Goal: Information Seeking & Learning: Learn about a topic

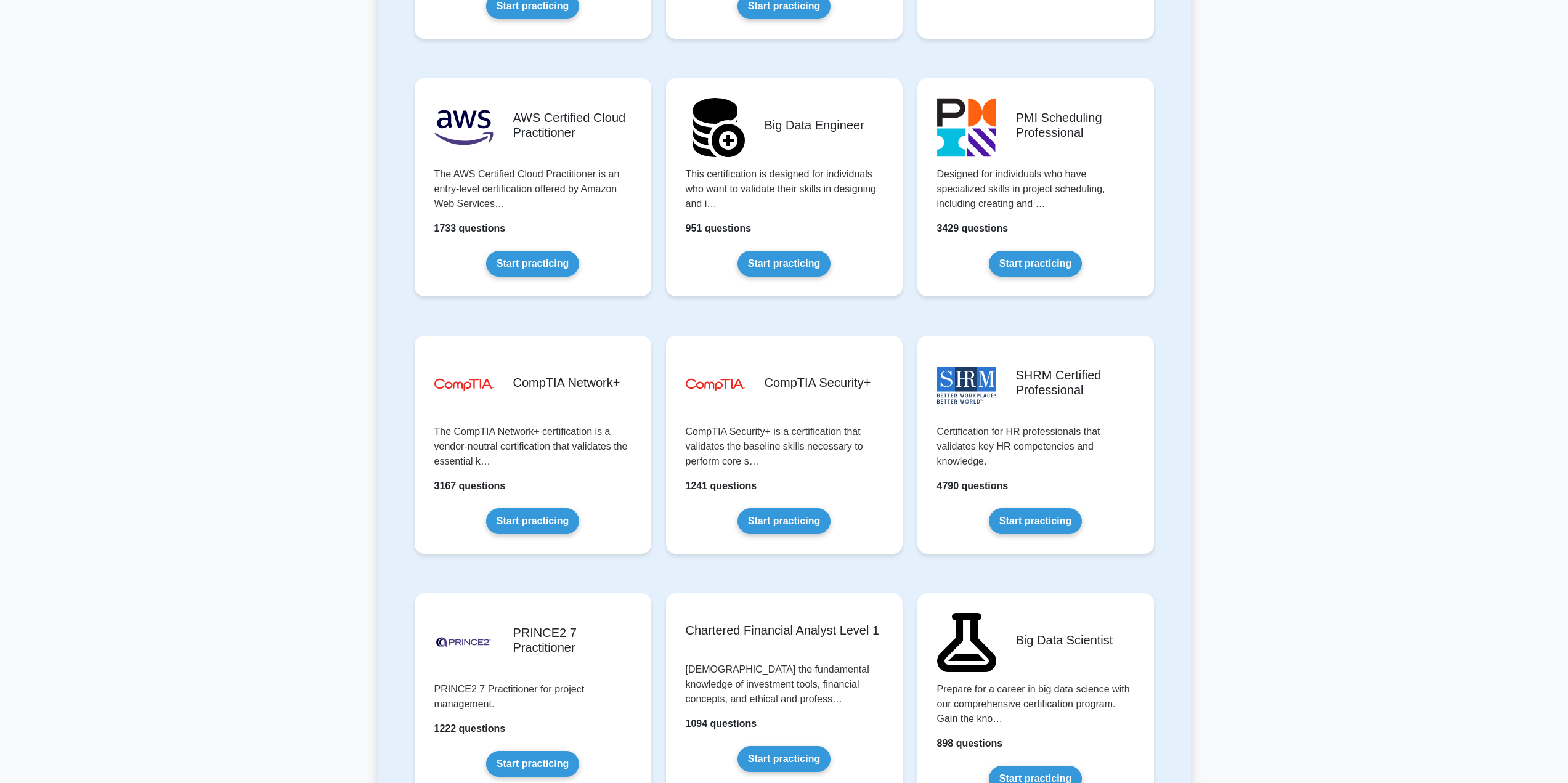
scroll to position [2034, 0]
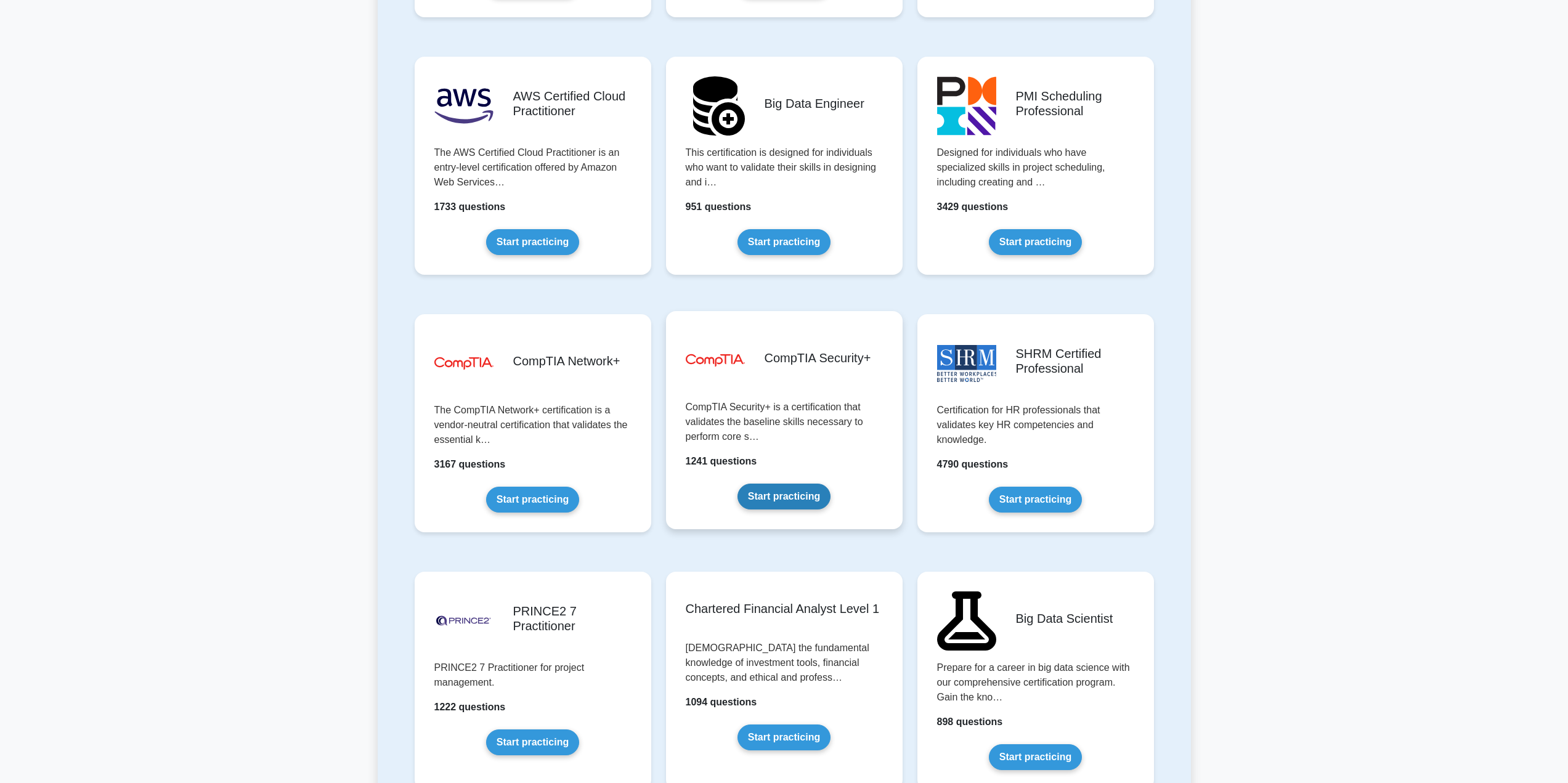
click at [805, 500] on link "Start practicing" at bounding box center [784, 497] width 93 height 26
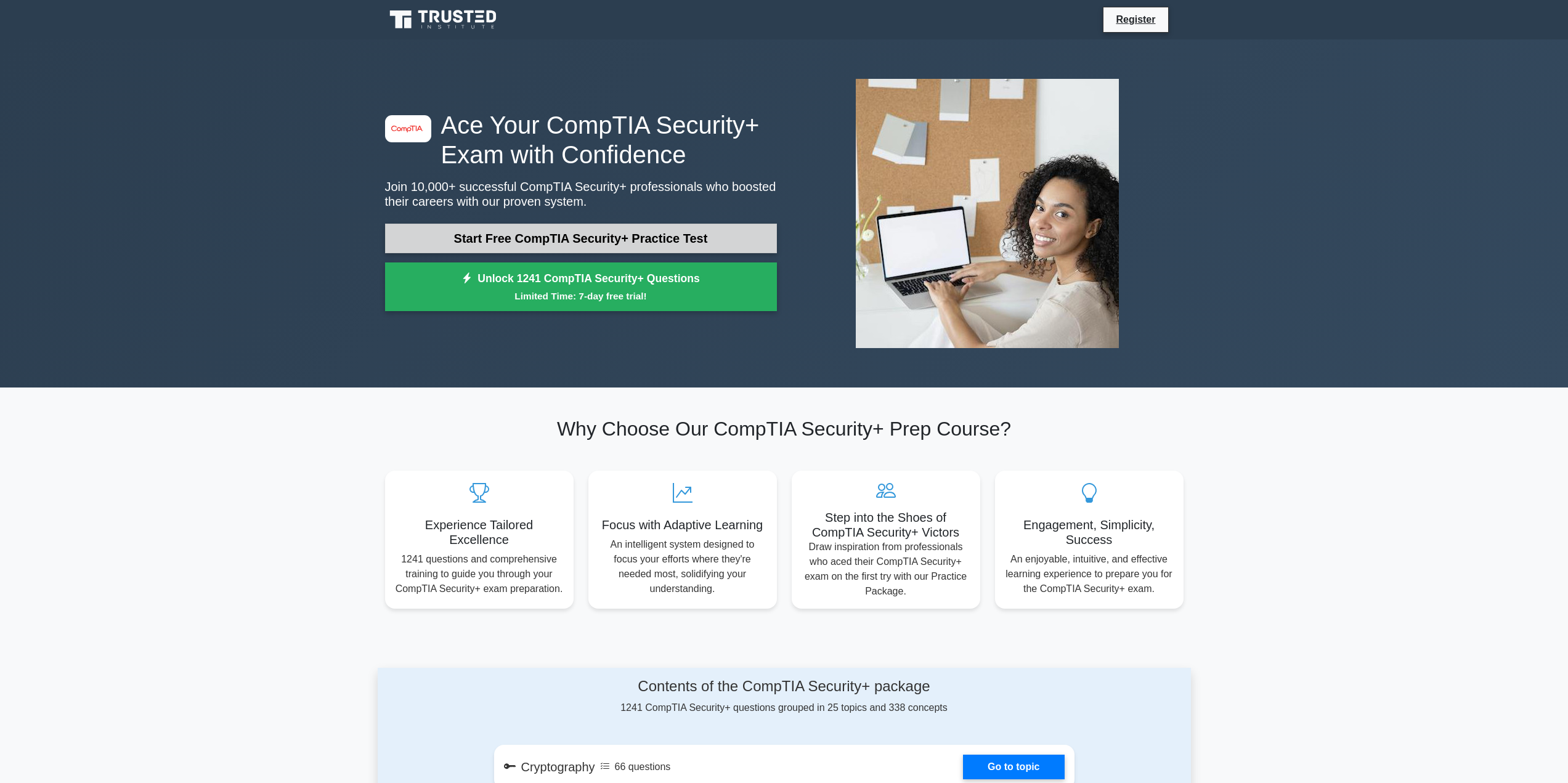
click at [639, 238] on link "Start Free CompTIA Security+ Practice Test" at bounding box center [581, 238] width 392 height 30
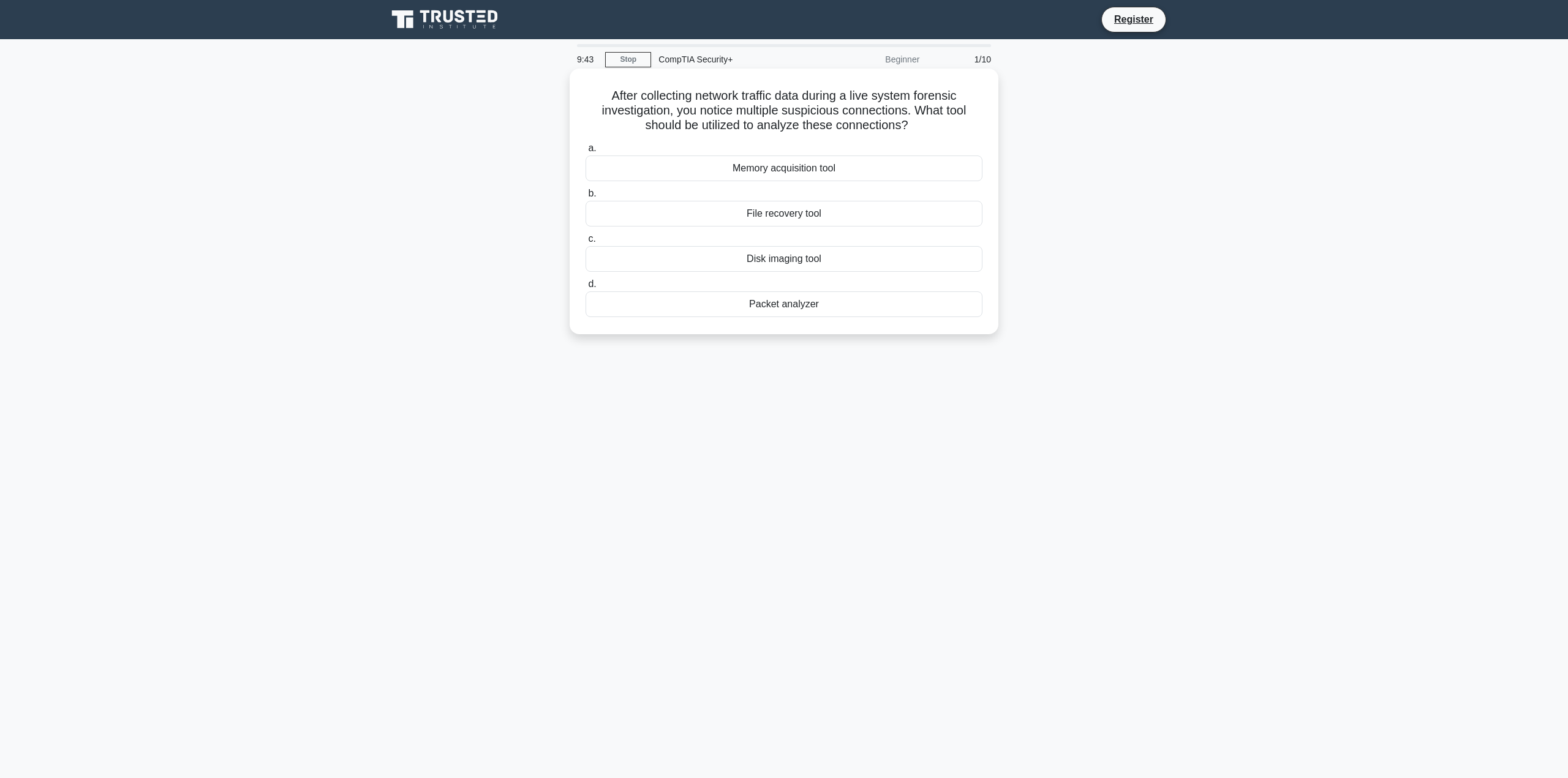
click at [853, 309] on div "Packet analyzer" at bounding box center [784, 305] width 397 height 26
click at [586, 289] on input "d. Packet analyzer" at bounding box center [586, 284] width 0 height 8
click at [796, 264] on div "Implement additional changes immediately" at bounding box center [784, 259] width 397 height 26
click at [586, 243] on input "c. Implement additional changes immediately" at bounding box center [586, 239] width 0 height 8
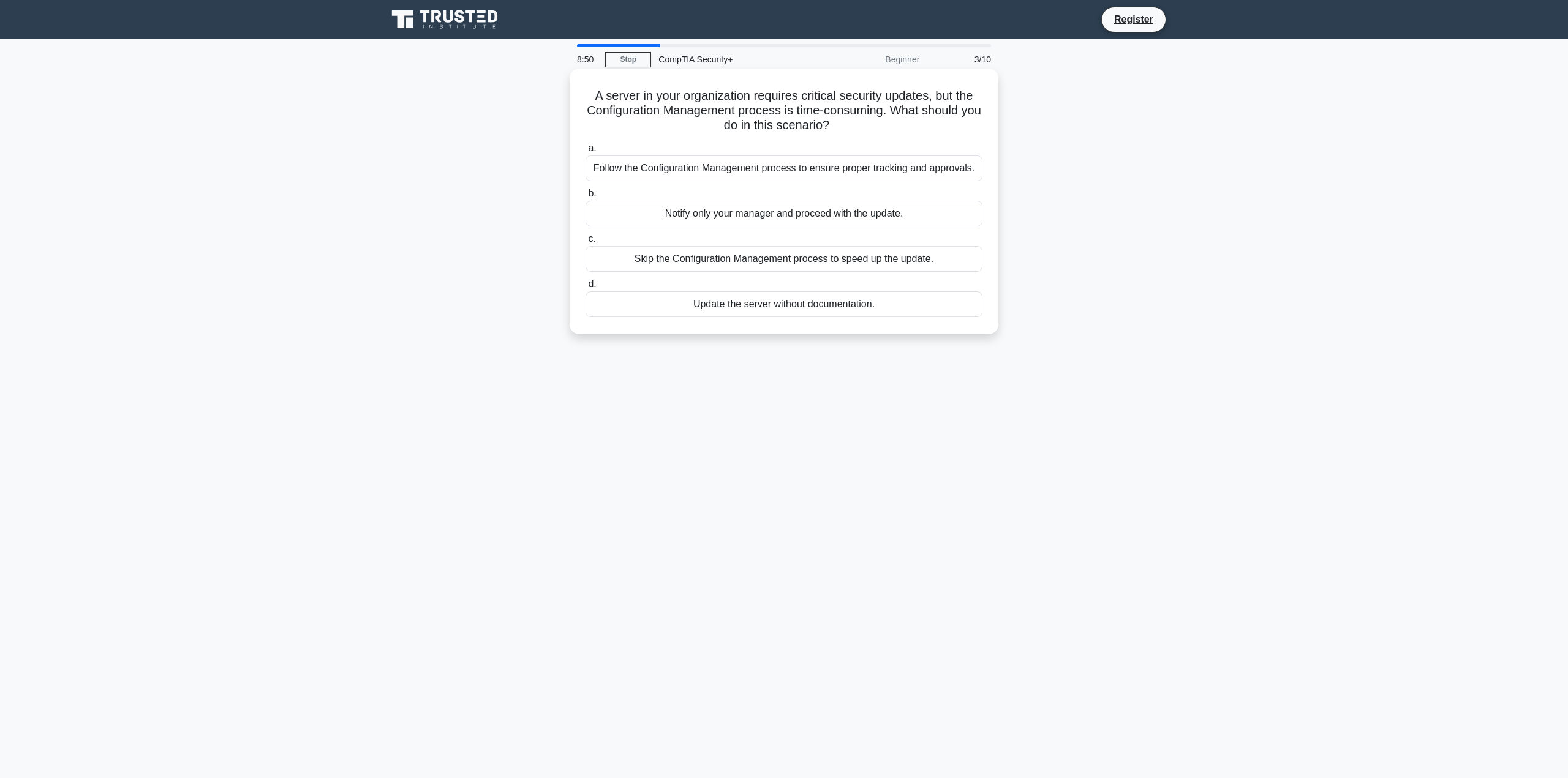
click at [816, 171] on div "Follow the Configuration Management process to ensure proper tracking and appro…" at bounding box center [784, 169] width 397 height 26
click at [586, 153] on input "a. Follow the Configuration Management process to ensure proper tracking and ap…" at bounding box center [586, 148] width 0 height 8
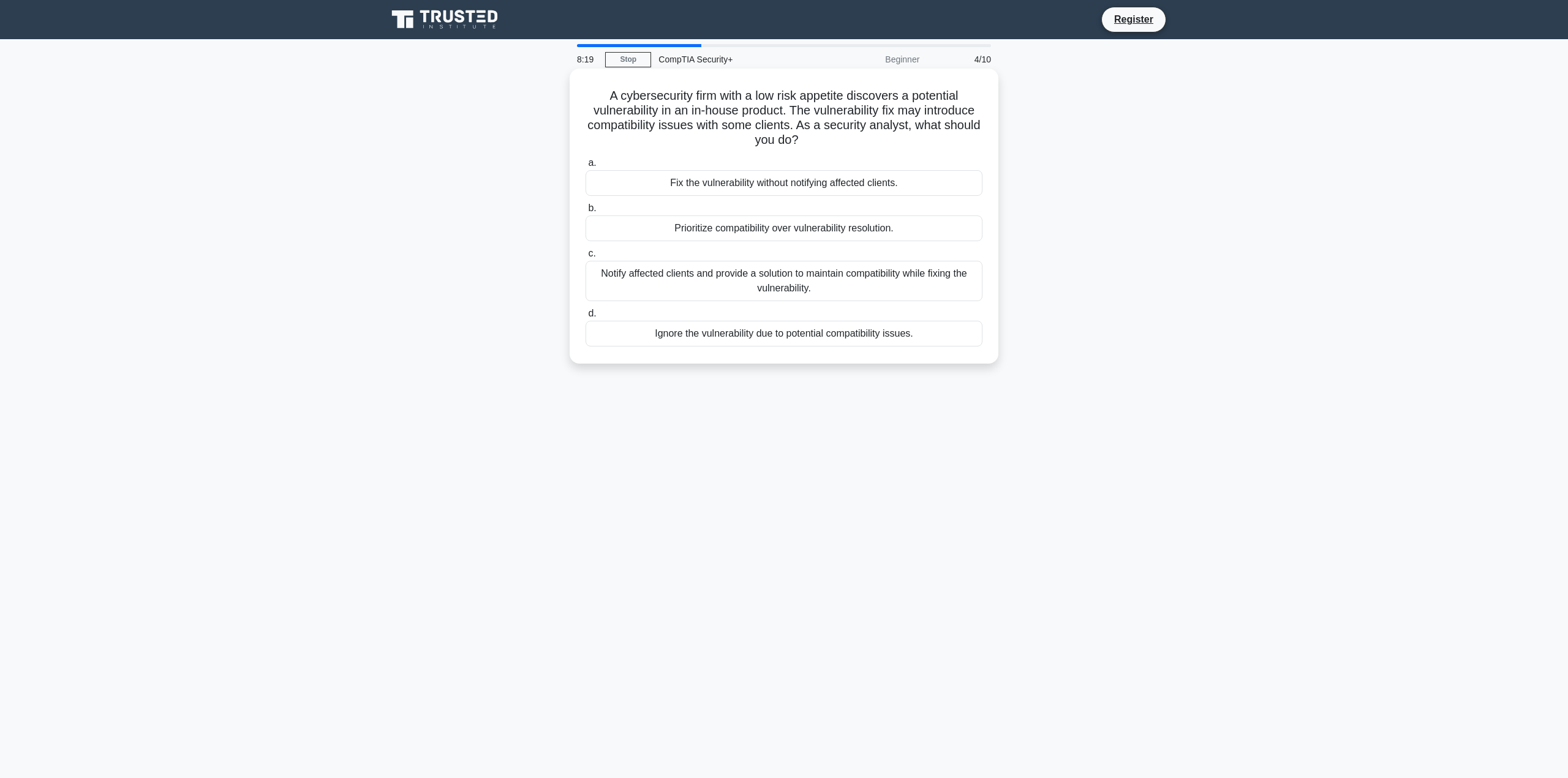
click at [851, 280] on div "Notify affected clients and provide a solution to maintain compatibility while …" at bounding box center [784, 281] width 397 height 41
click at [586, 258] on input "c. Notify affected clients and provide a solution to maintain compatibility whi…" at bounding box center [586, 253] width 0 height 8
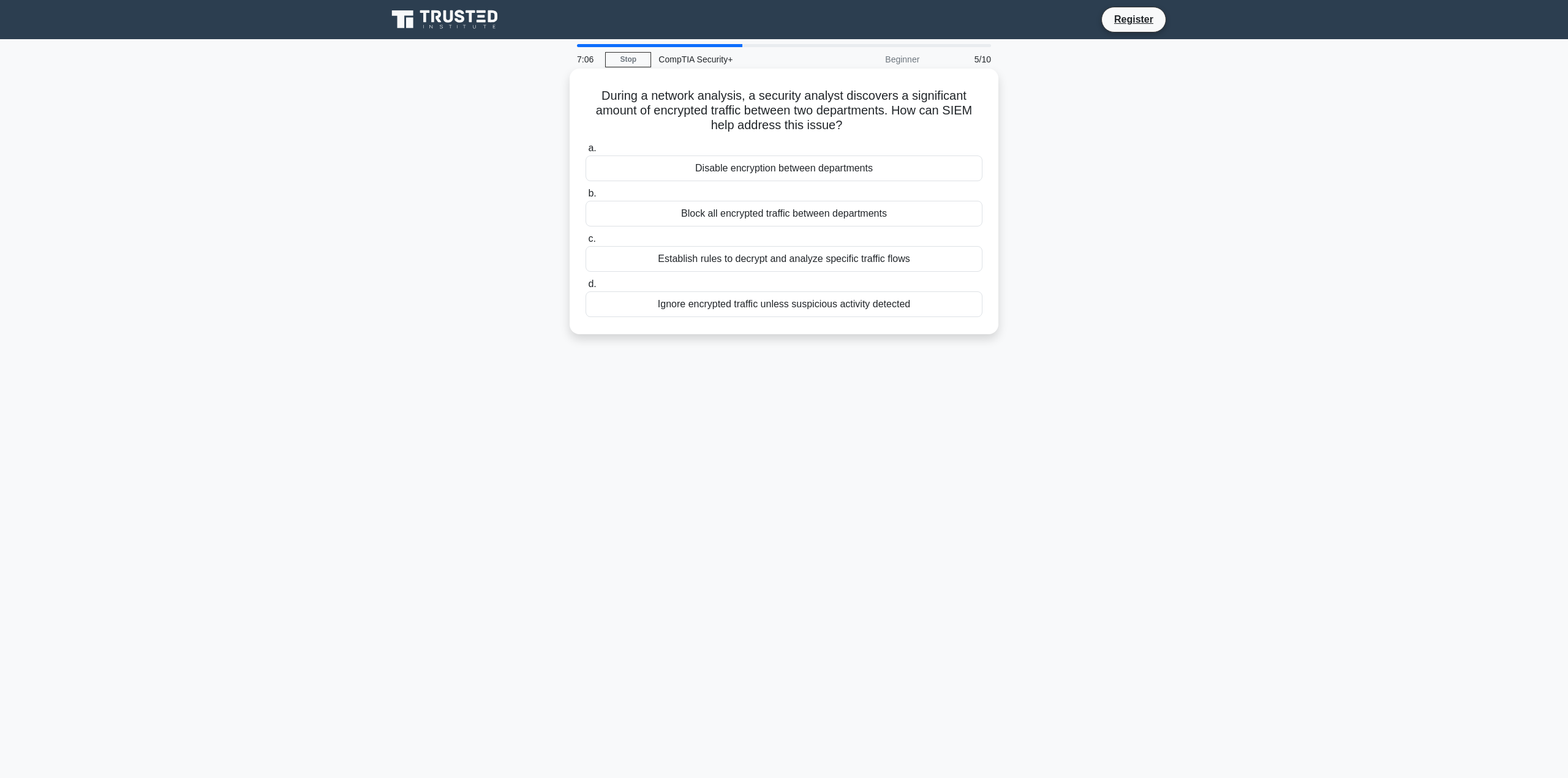
click at [901, 262] on div "Establish rules to decrypt and analyze specific traffic flows" at bounding box center [784, 259] width 397 height 26
click at [586, 243] on input "c. Establish rules to decrypt and analyze specific traffic flows" at bounding box center [586, 239] width 0 height 8
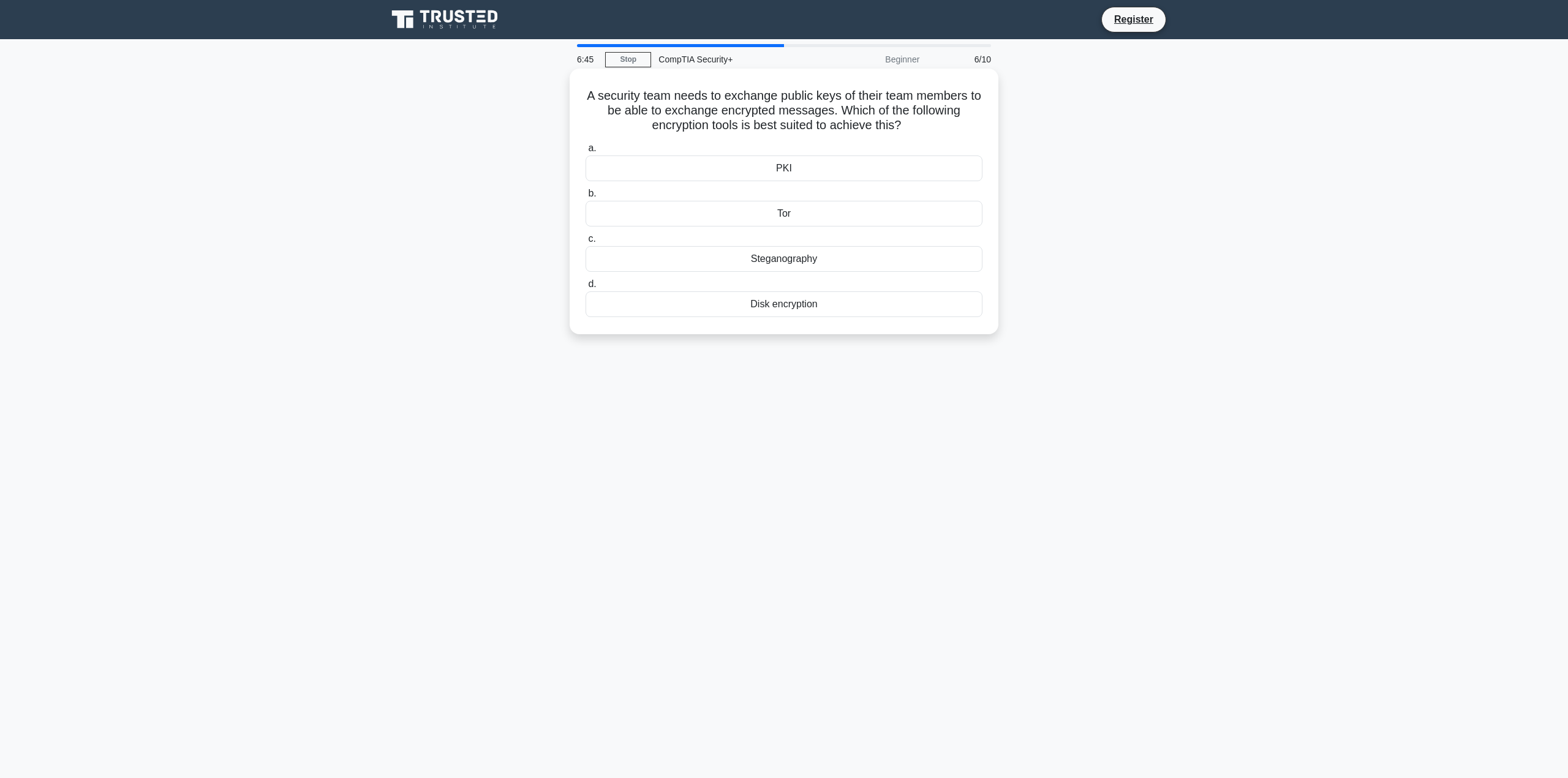
click at [851, 305] on div "Disk encryption" at bounding box center [784, 305] width 397 height 26
click at [586, 289] on input "d. Disk encryption" at bounding box center [586, 284] width 0 height 8
click at [822, 258] on div "Intrusion Prevention System (IPS)" at bounding box center [784, 259] width 397 height 26
click at [586, 243] on input "c. Intrusion Prevention System (IPS)" at bounding box center [586, 239] width 0 height 8
click at [854, 304] on div "Notify all affected customers." at bounding box center [784, 305] width 397 height 26
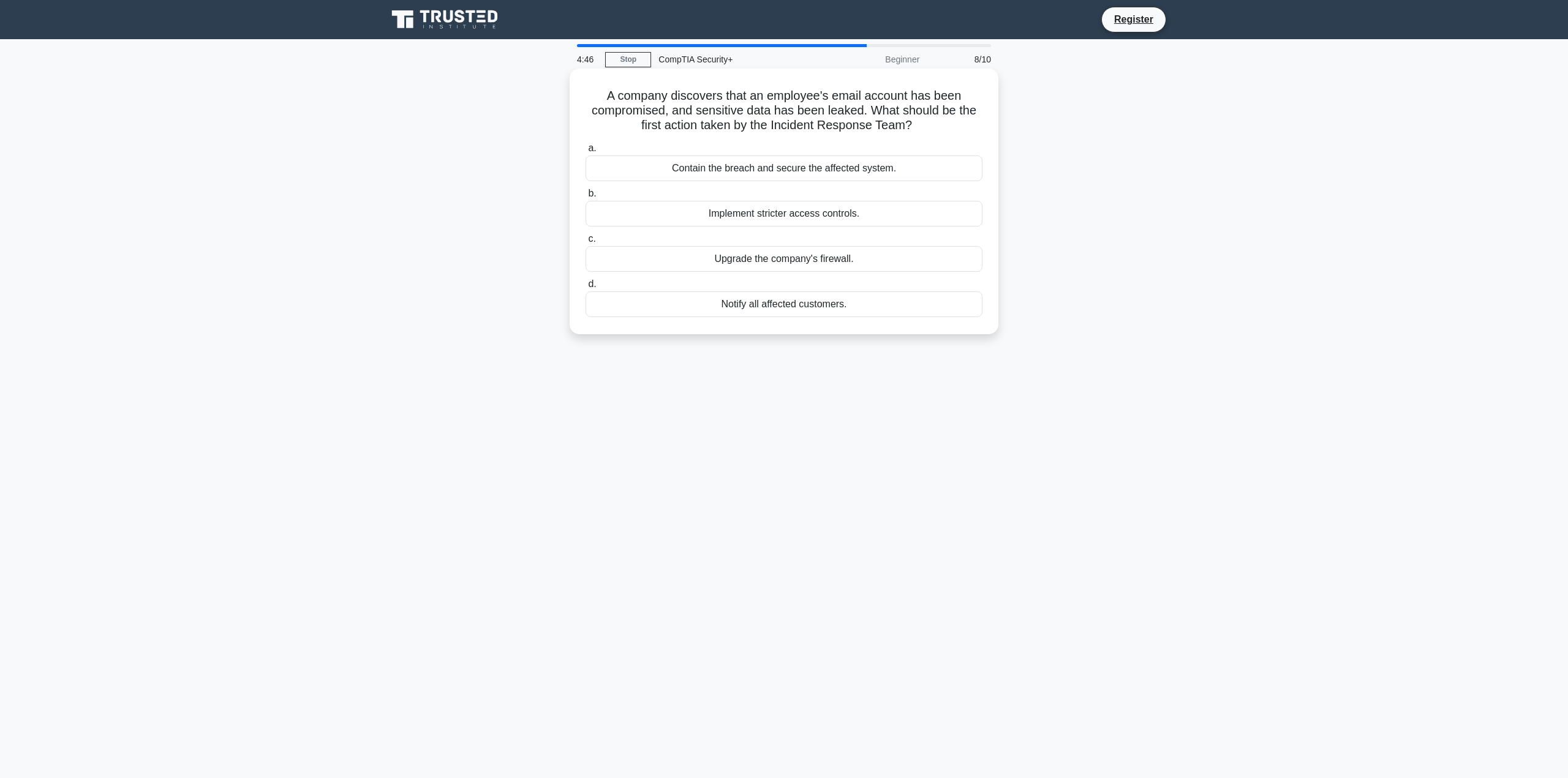
click at [586, 289] on input "d. Notify all affected customers." at bounding box center [586, 284] width 0 height 8
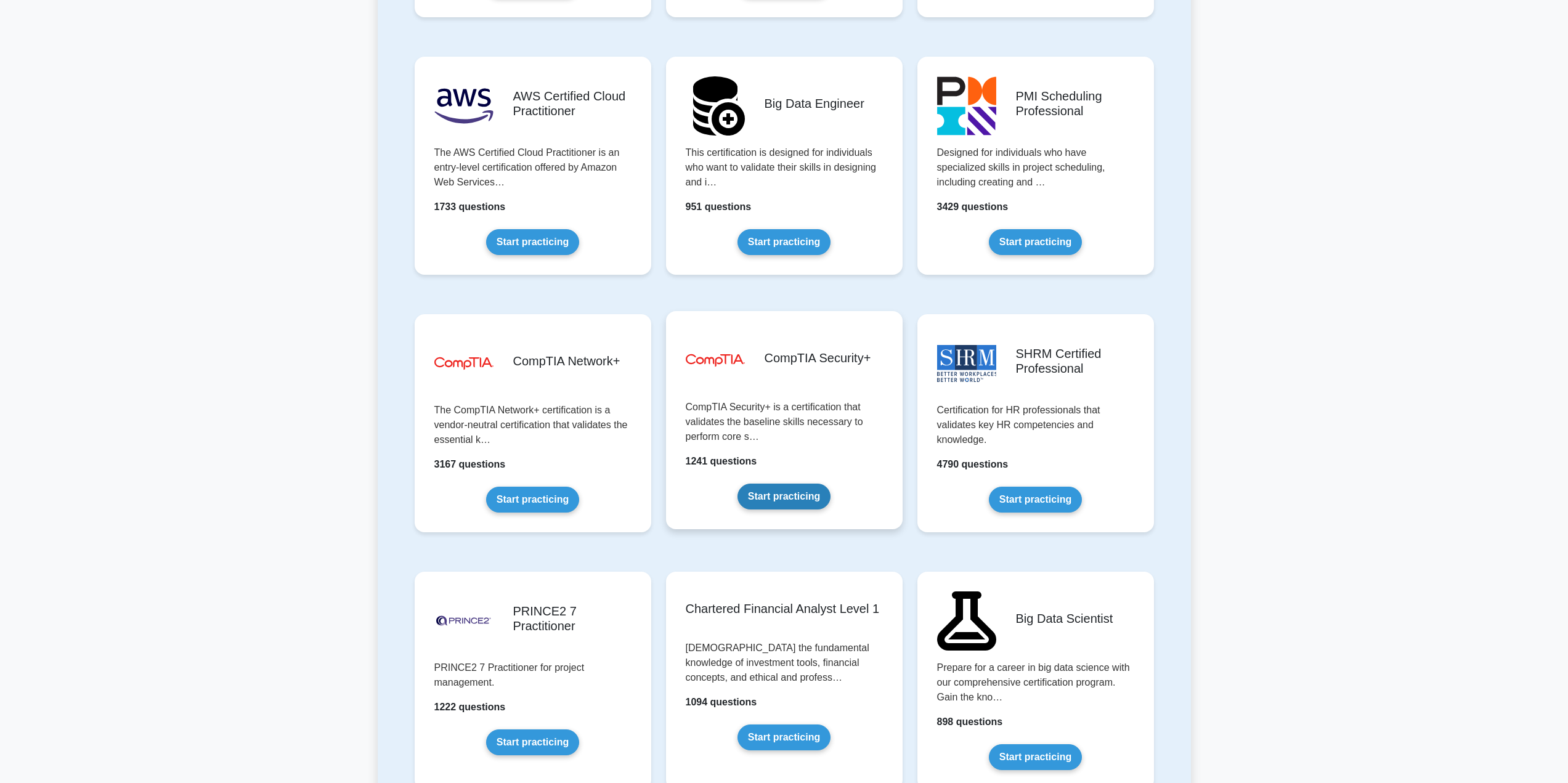
click at [794, 495] on link "Start practicing" at bounding box center [784, 497] width 93 height 26
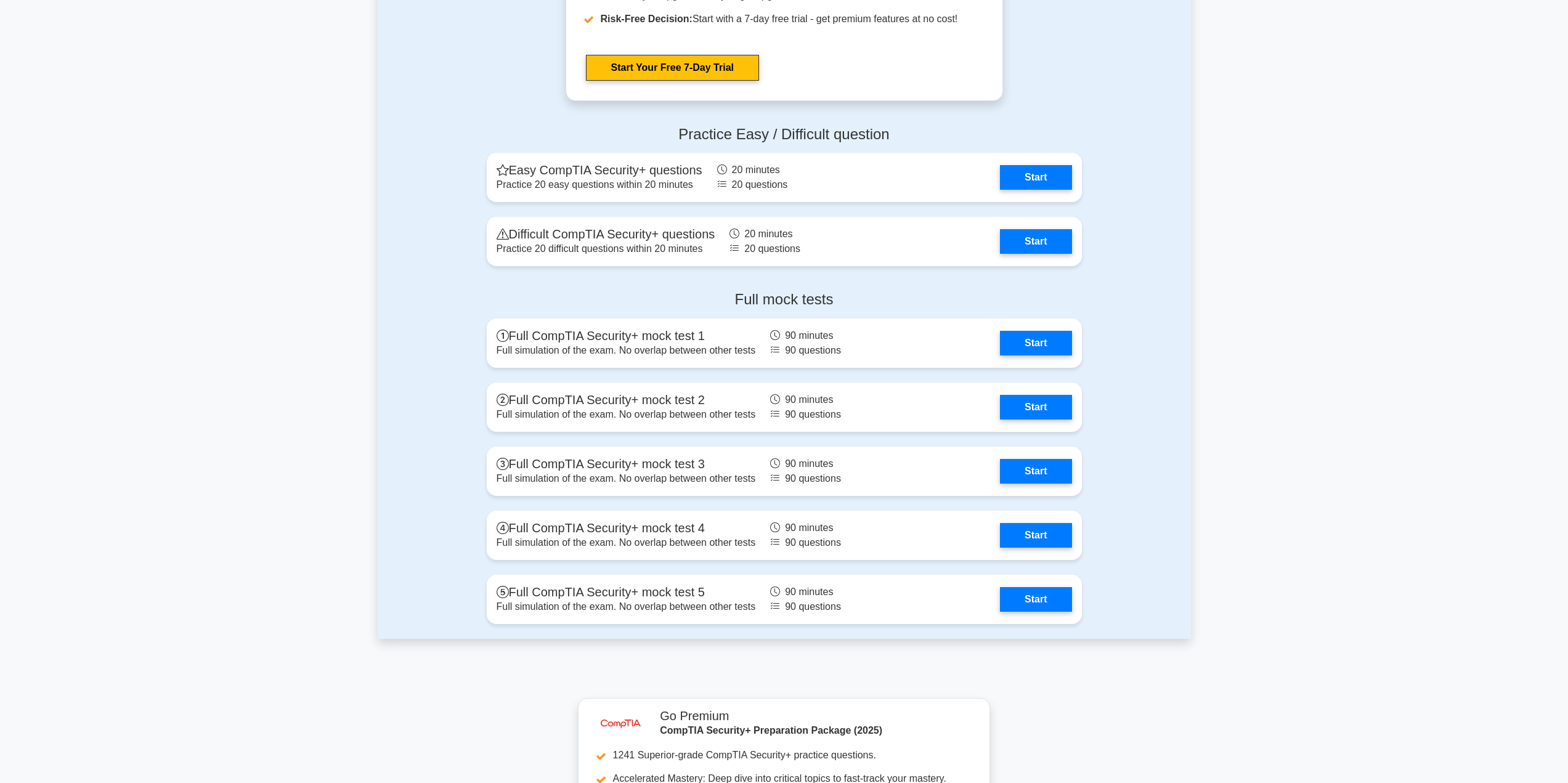
scroll to position [2281, 0]
